Goal: Information Seeking & Learning: Learn about a topic

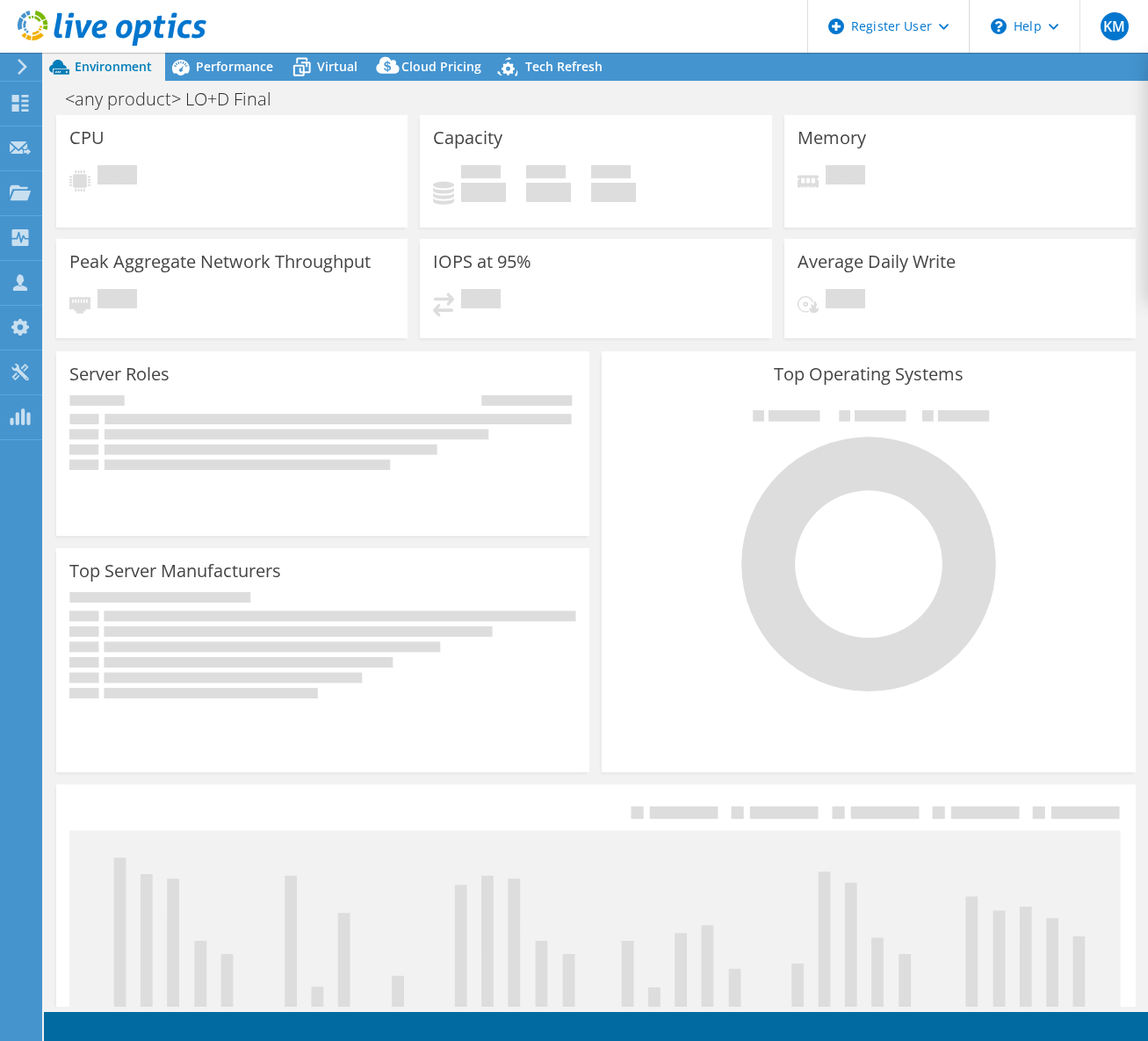
select select "USWest"
select select "USD"
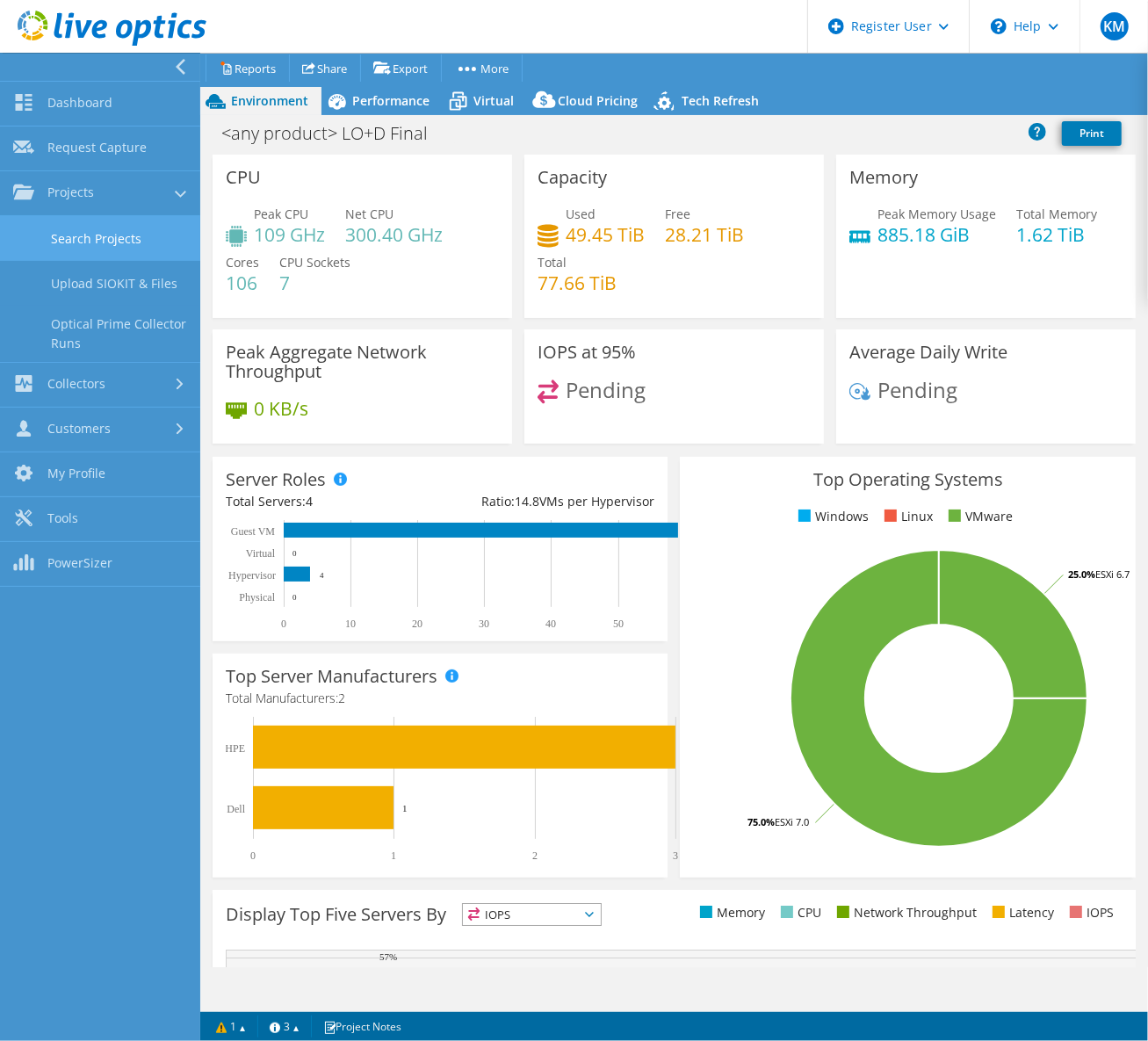
click at [111, 240] on link "Search Projects" at bounding box center [100, 238] width 201 height 44
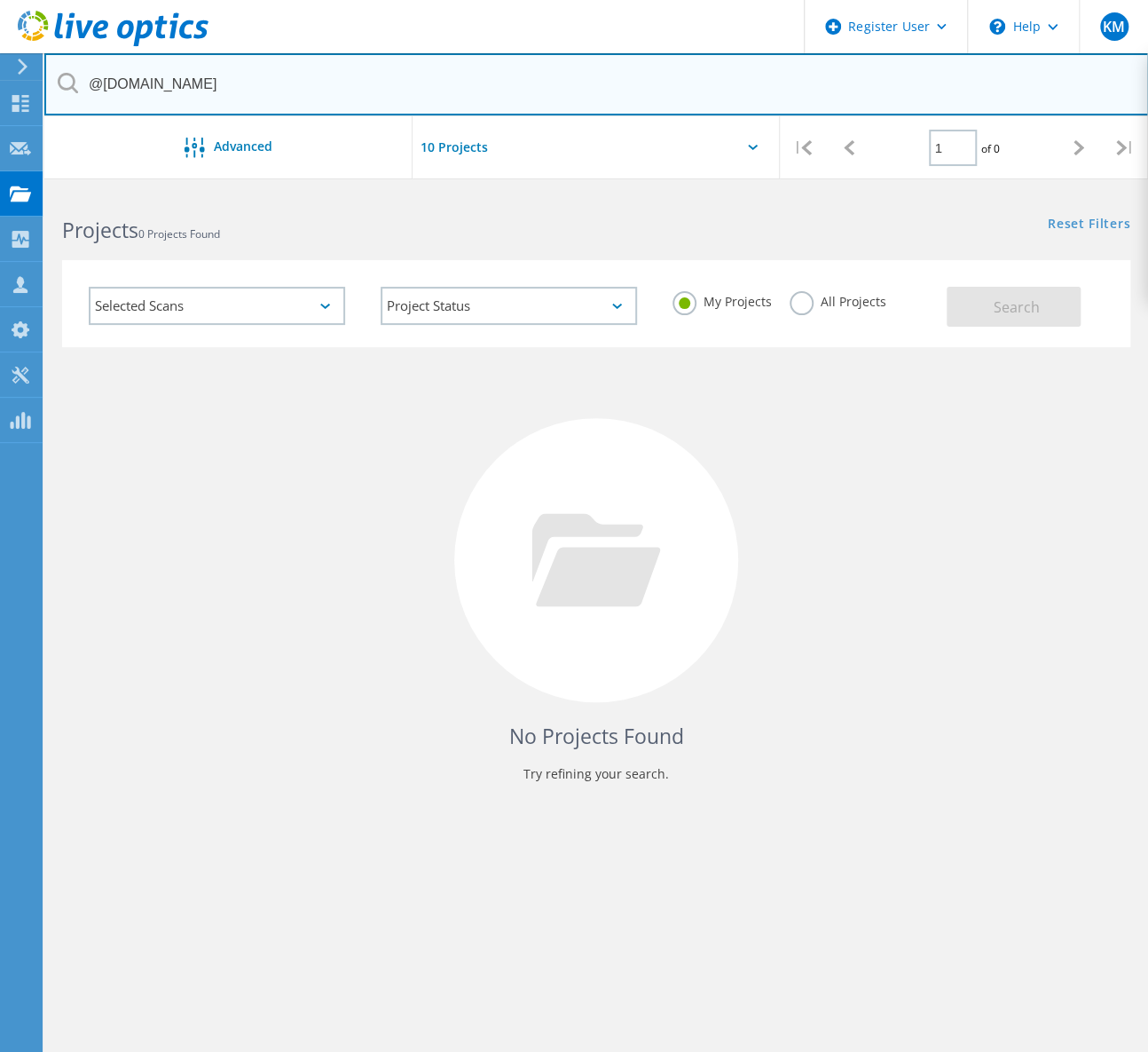
click at [414, 82] on input "@hornbeckoffshore.com" at bounding box center [596, 84] width 1105 height 62
paste input "vcutrone@essentialcu.org"
type input "vcutrone@essentialcu.org"
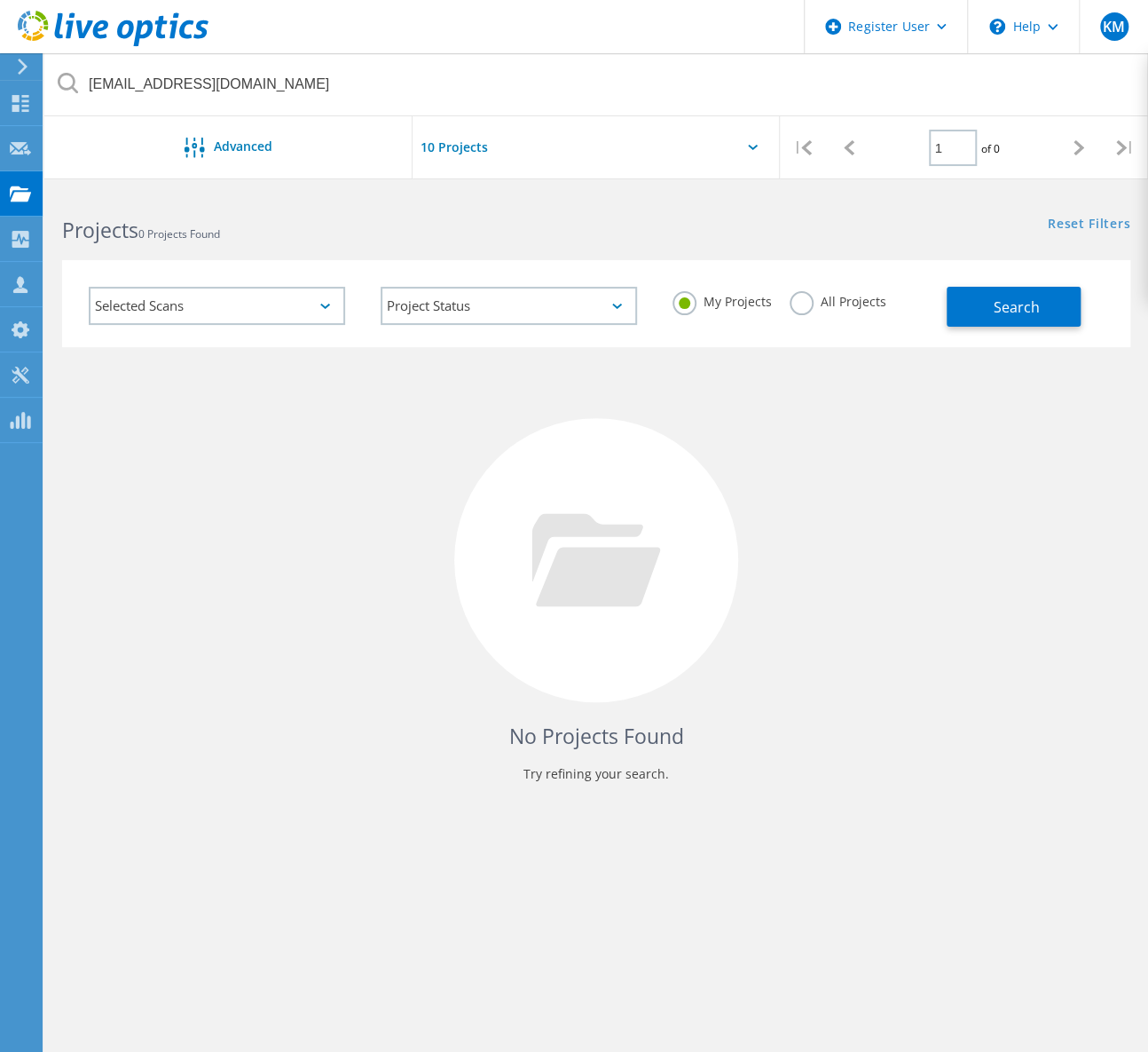
click at [843, 291] on label "All Projects" at bounding box center [838, 299] width 97 height 17
click at [0, 0] on input "All Projects" at bounding box center [0, 0] width 0 height 0
click at [1020, 297] on span "Search" at bounding box center [1017, 307] width 46 height 20
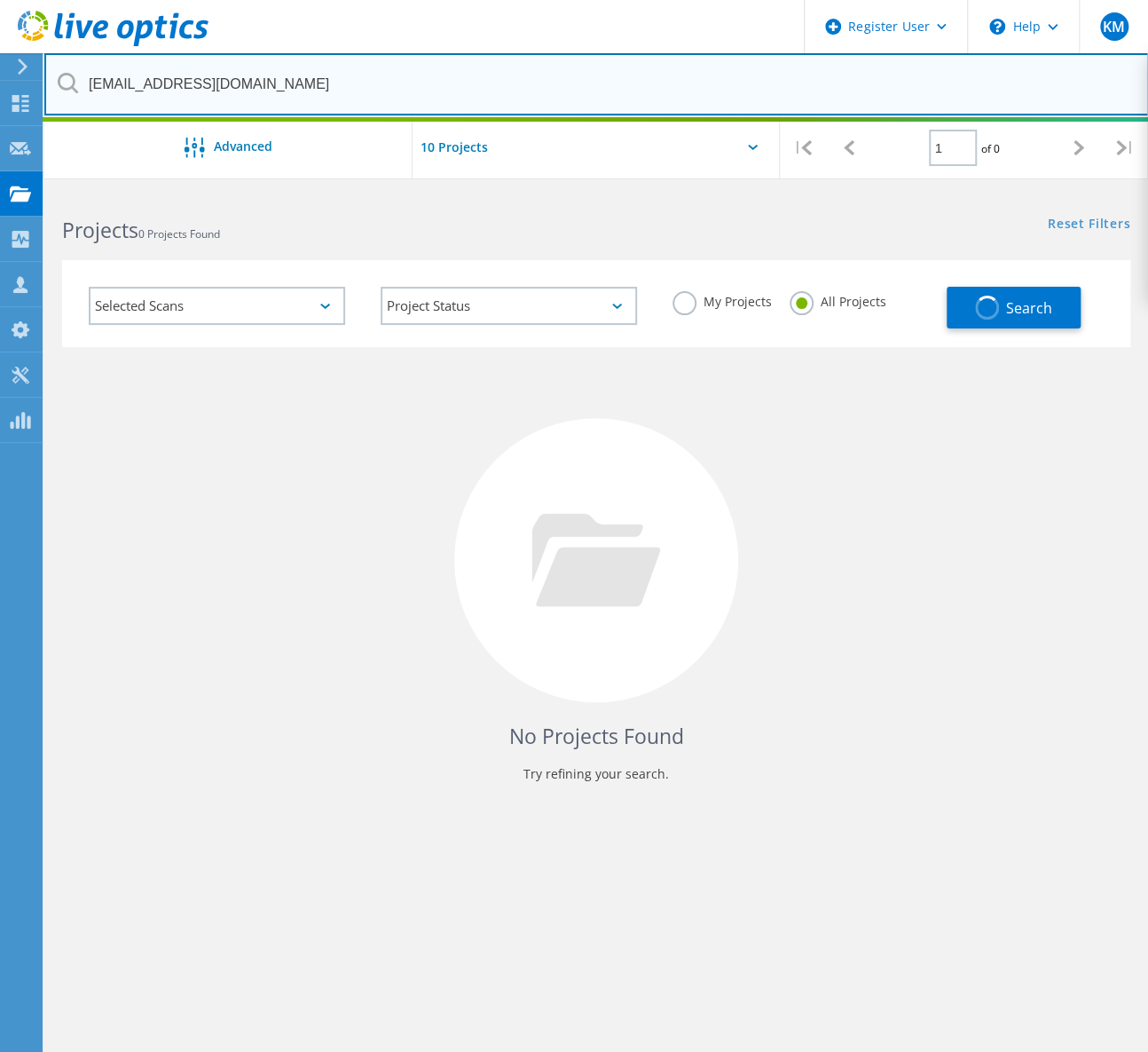
drag, startPoint x: 140, startPoint y: 91, endPoint x: 80, endPoint y: 71, distance: 63.2
click at [80, 71] on input "vcutrone@essentialcu.org" at bounding box center [596, 84] width 1105 height 62
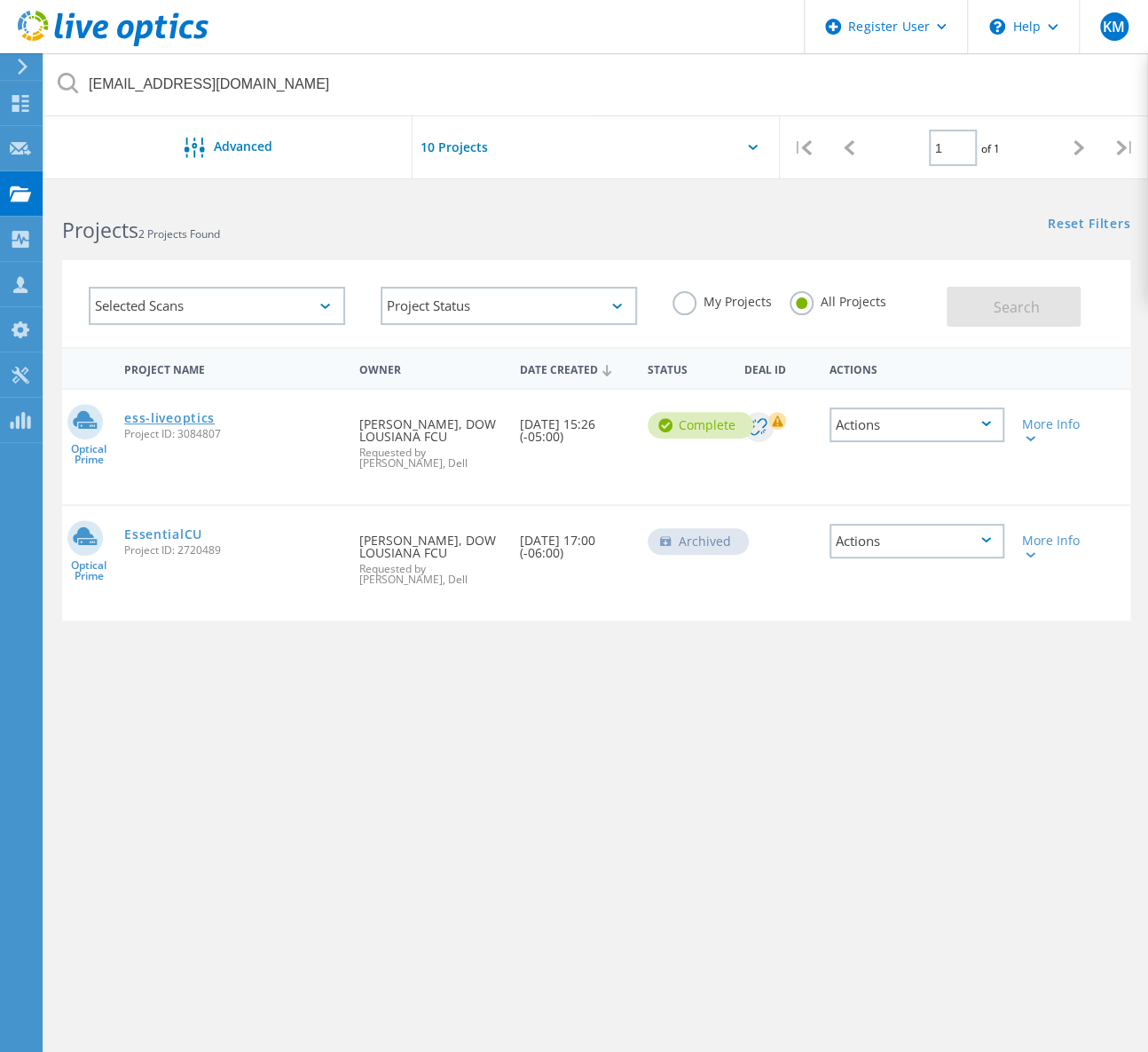
click at [169, 412] on link "ess-liveoptics" at bounding box center [169, 418] width 91 height 12
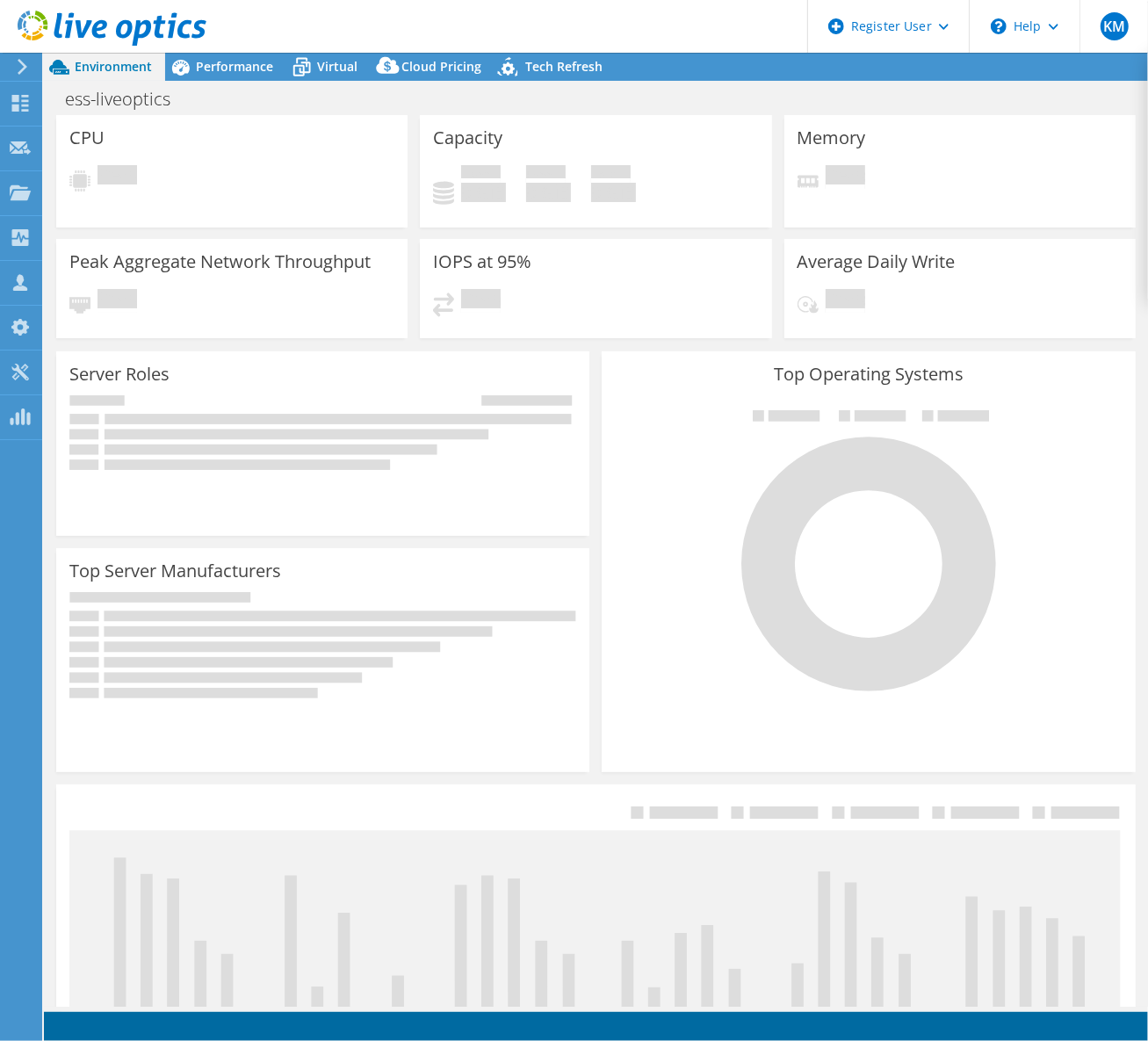
select select "USD"
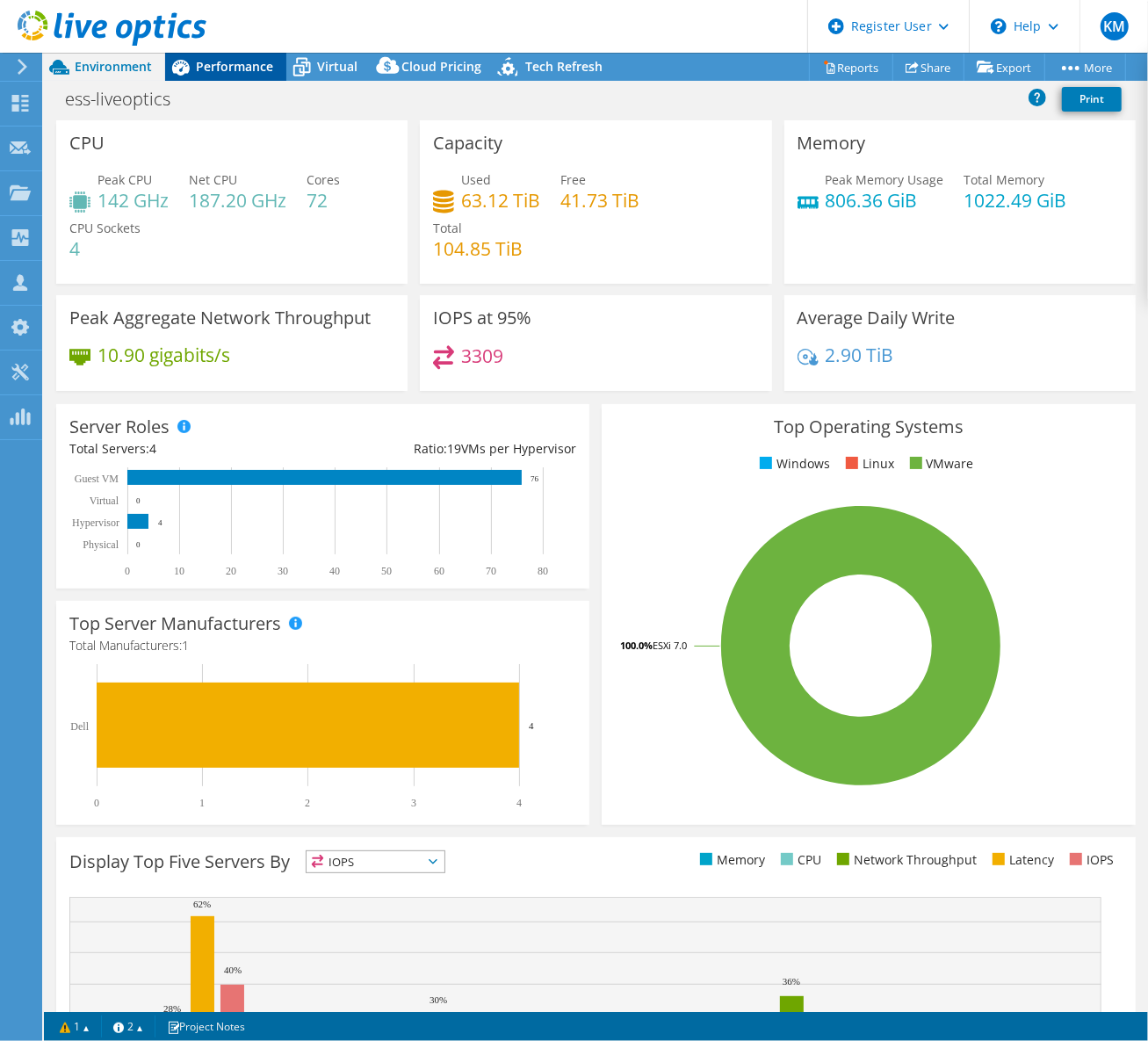
click at [196, 70] on span "Performance" at bounding box center [234, 66] width 77 height 17
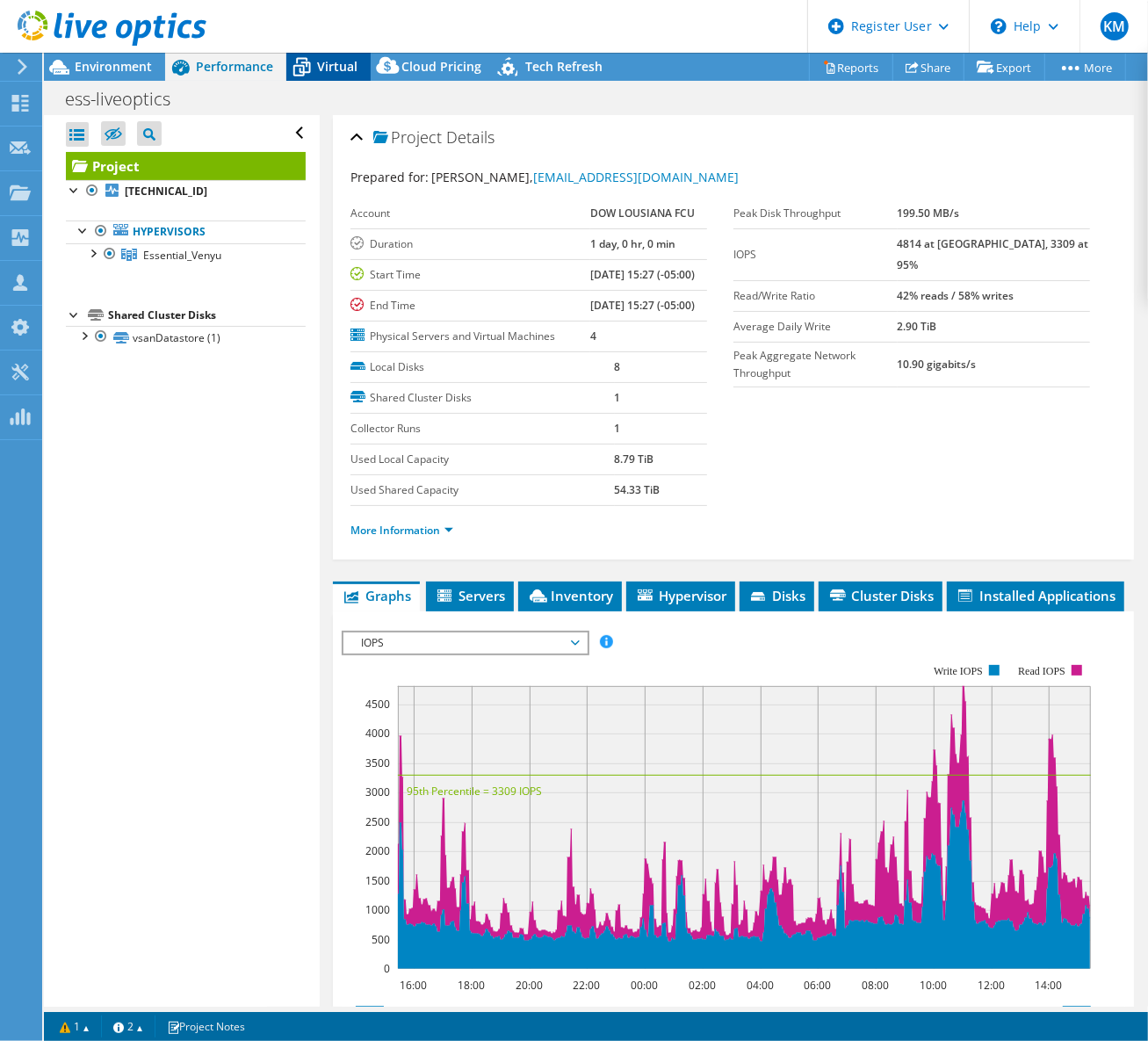
click at [324, 71] on span "Virtual" at bounding box center [337, 66] width 41 height 17
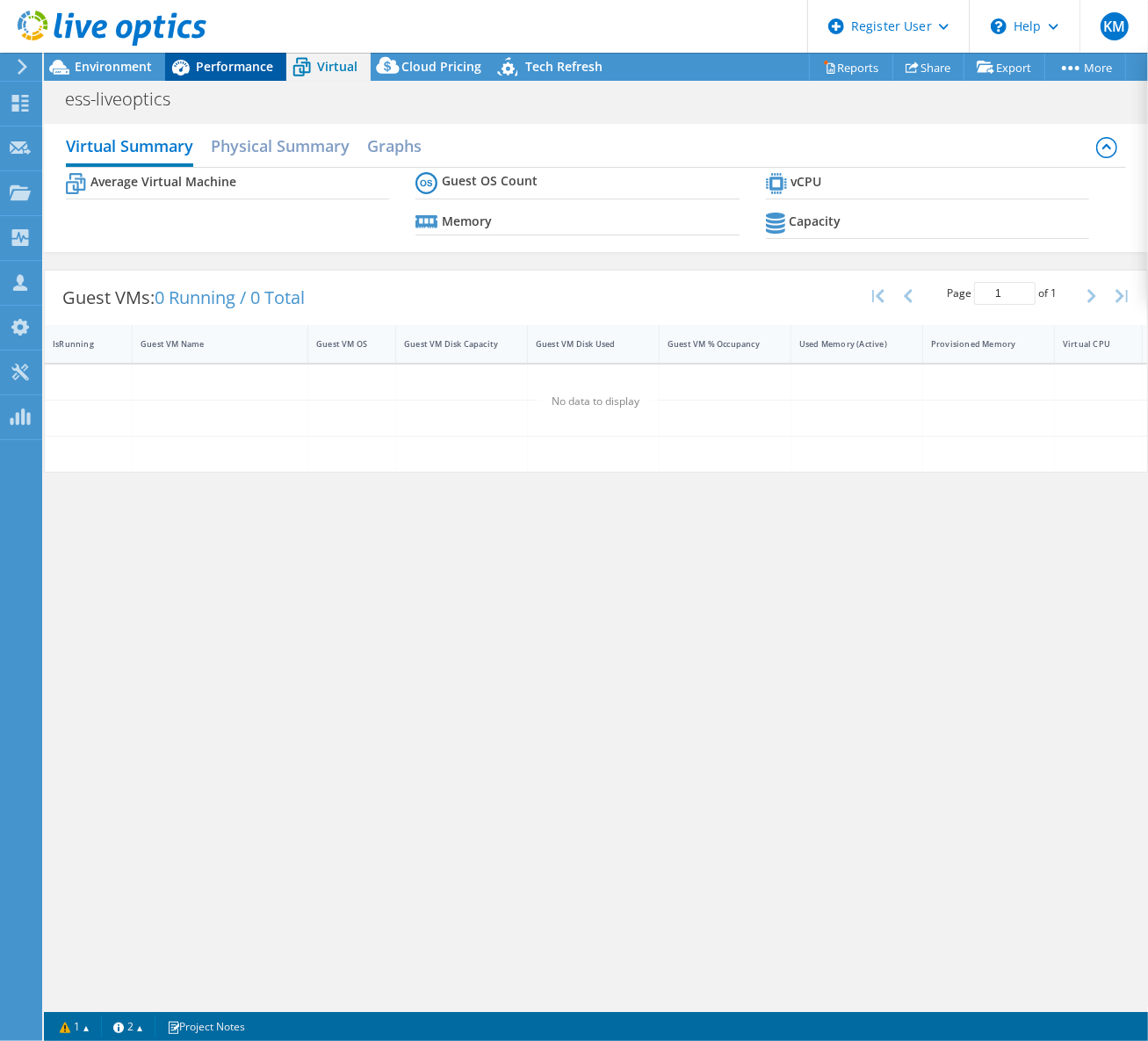
click at [265, 67] on span "Performance" at bounding box center [234, 66] width 77 height 17
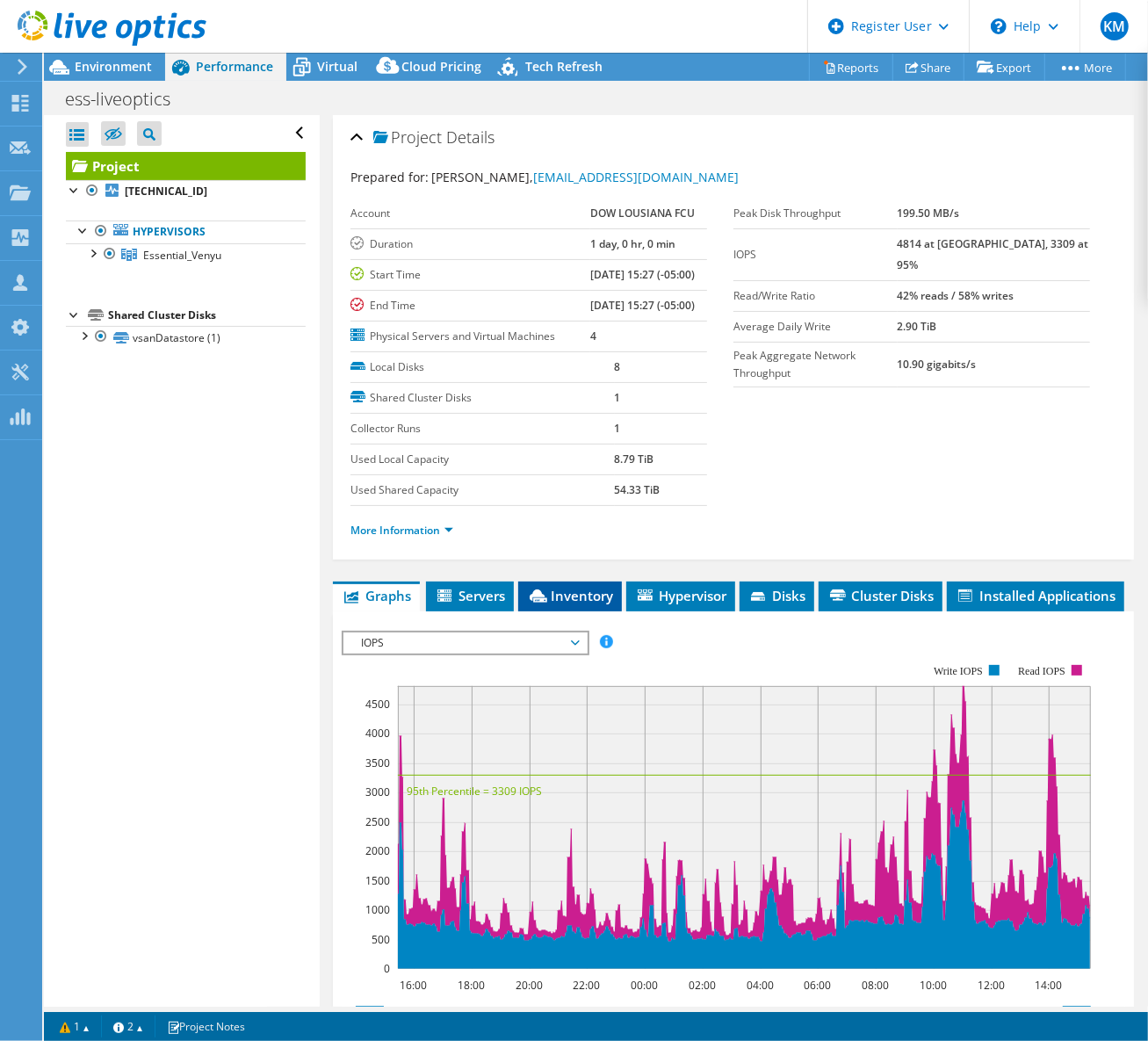
click at [571, 582] on li "Inventory" at bounding box center [570, 597] width 104 height 30
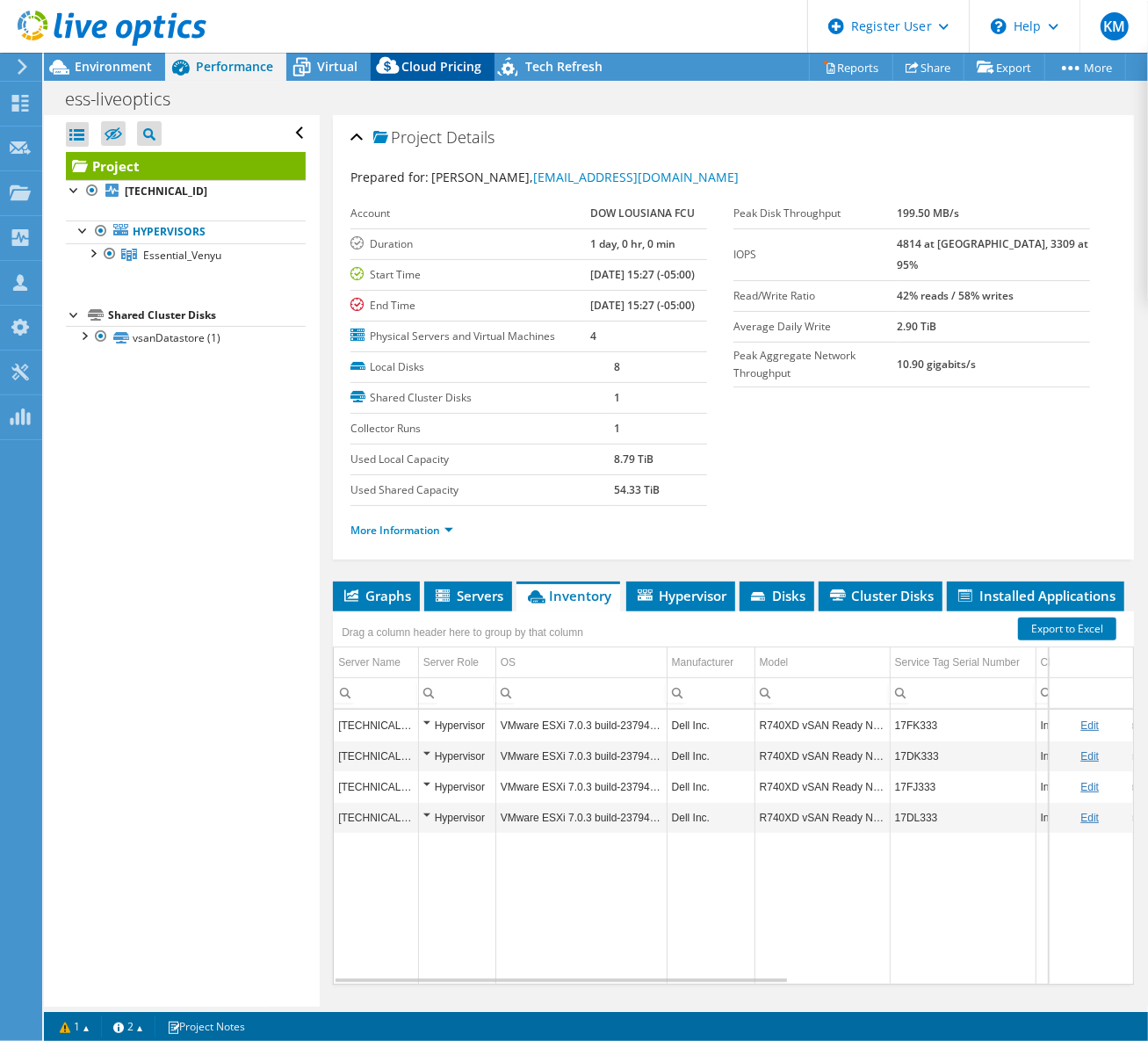
click at [436, 59] on span "Cloud Pricing" at bounding box center [441, 66] width 80 height 17
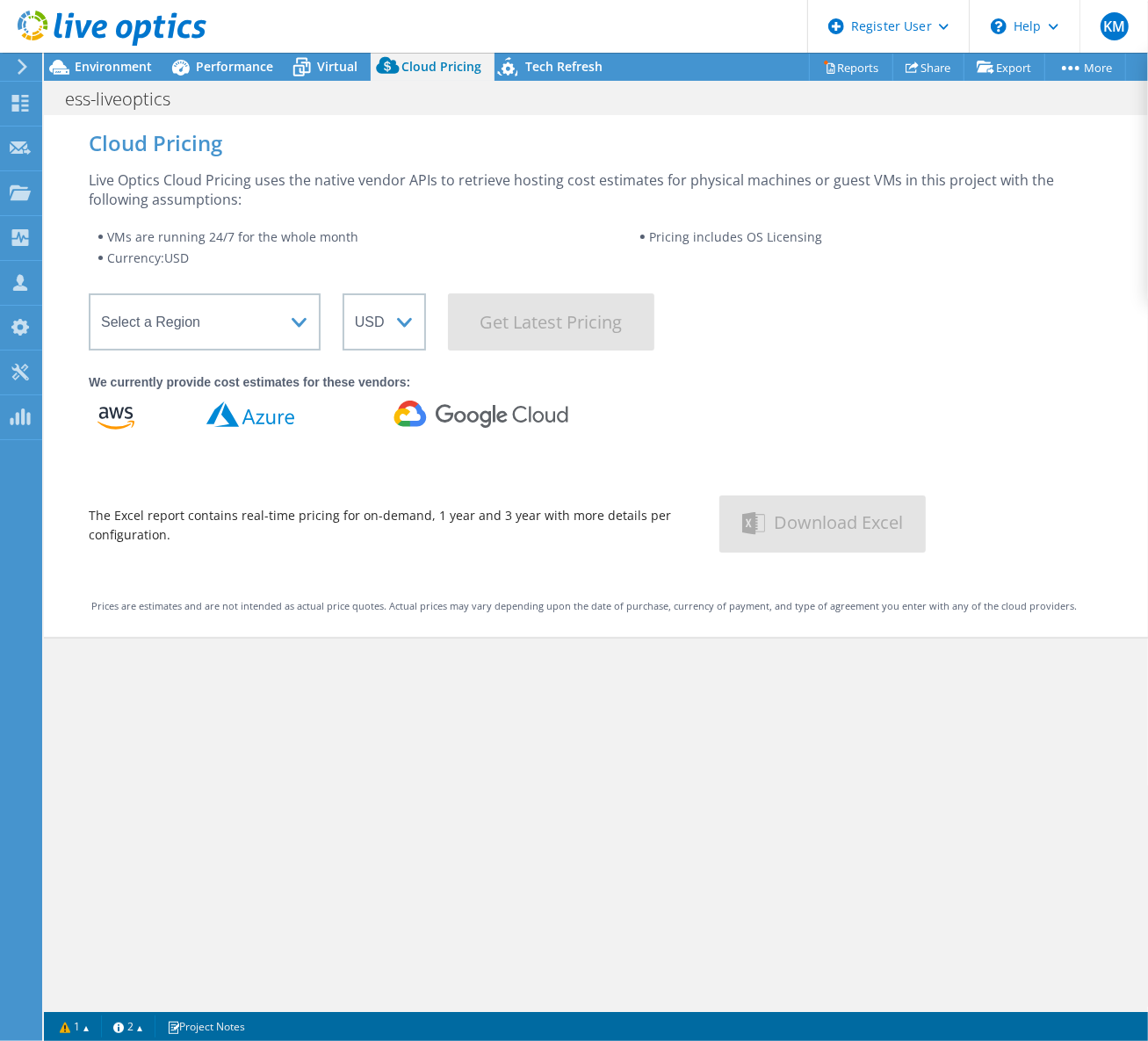
click at [375, 60] on icon at bounding box center [388, 69] width 36 height 36
click at [368, 61] on div "Virtual" at bounding box center [328, 66] width 84 height 28
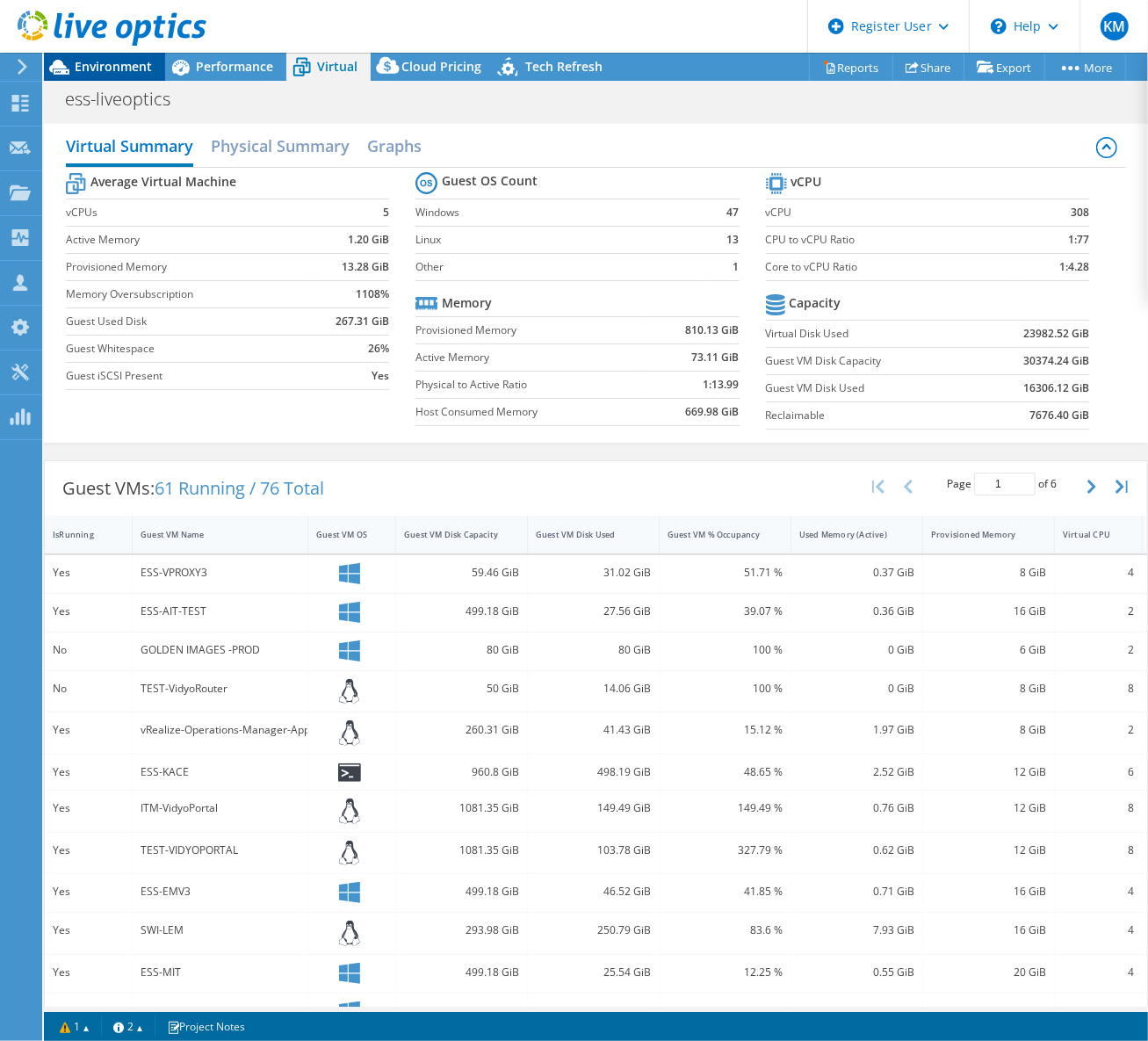
click at [116, 75] on div "Environment" at bounding box center [104, 66] width 122 height 28
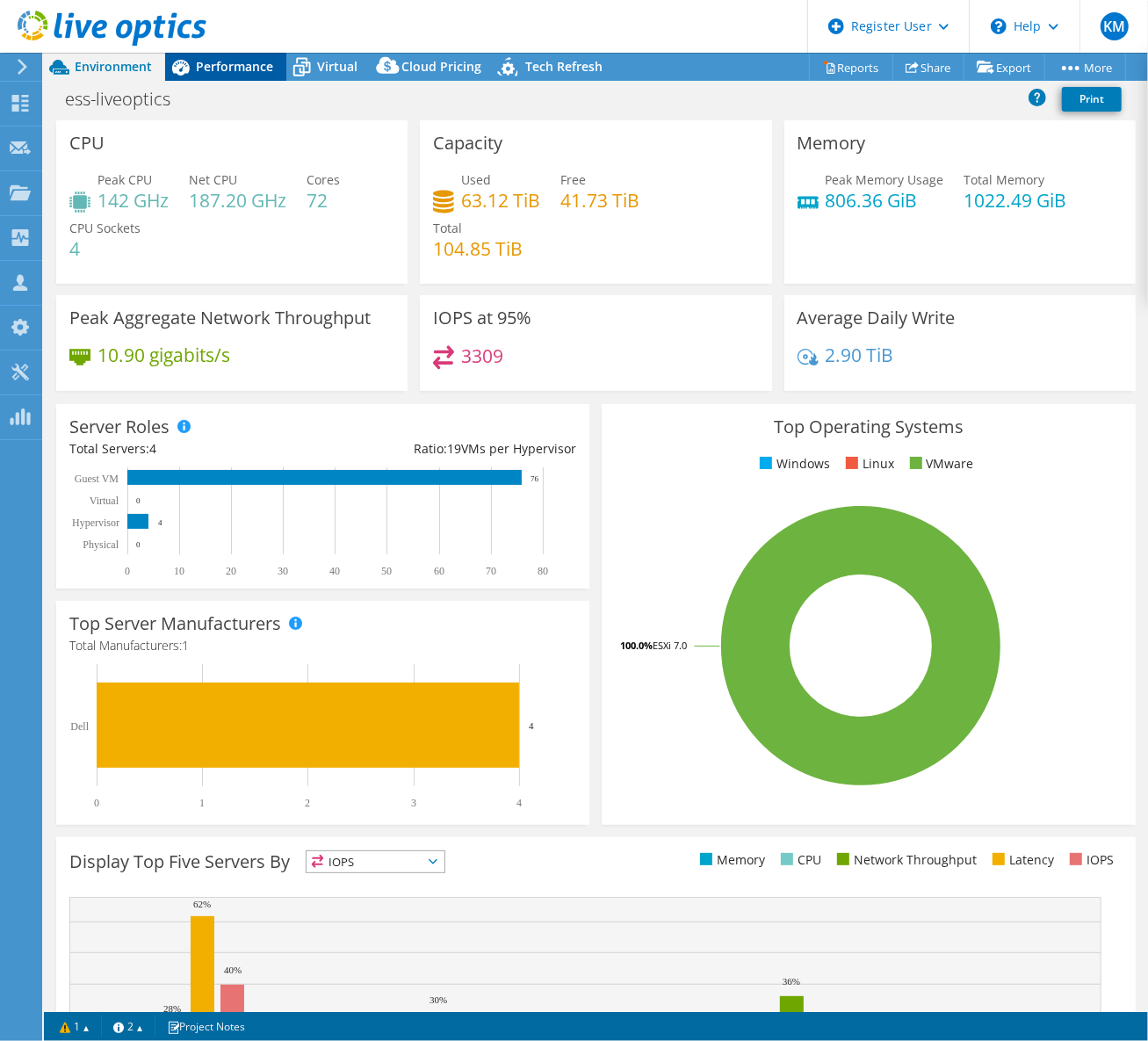
click at [188, 71] on icon at bounding box center [180, 66] width 31 height 31
